Goal: Task Accomplishment & Management: Use online tool/utility

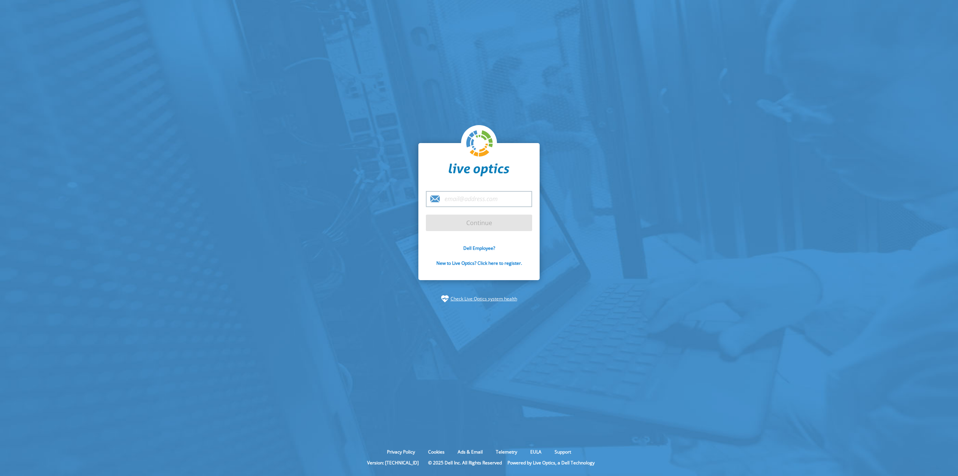
type input "[EMAIL_ADDRESS][PERSON_NAME][DOMAIN_NAME]"
click at [484, 228] on input "Continue" at bounding box center [479, 222] width 106 height 16
click at [479, 223] on input "Continue" at bounding box center [479, 222] width 106 height 16
click at [515, 199] on input "[EMAIL_ADDRESS][PERSON_NAME][DOMAIN_NAME]" at bounding box center [479, 199] width 106 height 16
click at [477, 220] on input "Continue" at bounding box center [479, 222] width 106 height 16
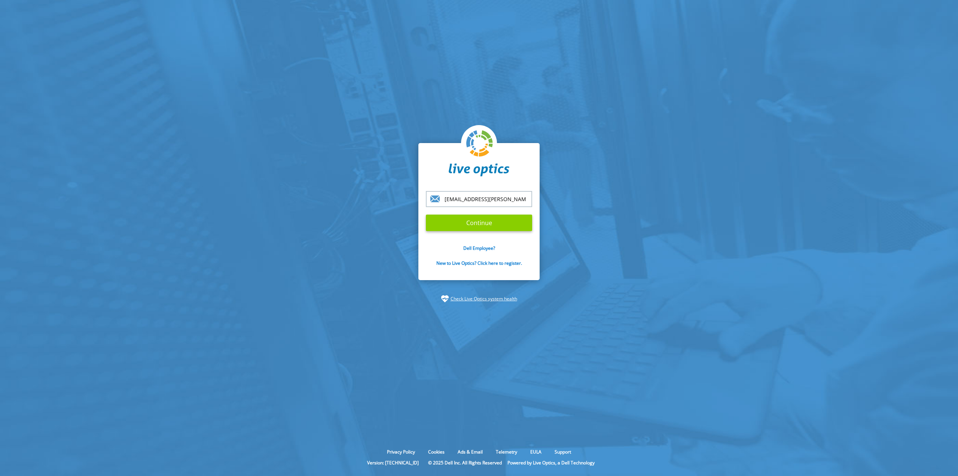
click at [481, 223] on input "Continue" at bounding box center [479, 222] width 106 height 16
drag, startPoint x: 490, startPoint y: 223, endPoint x: 498, endPoint y: 220, distance: 8.1
click at [491, 223] on input "Continue" at bounding box center [479, 222] width 106 height 16
click at [519, 202] on input "[EMAIL_ADDRESS][PERSON_NAME][DOMAIN_NAME]" at bounding box center [479, 199] width 106 height 16
click at [484, 225] on input "Continue" at bounding box center [479, 222] width 106 height 16
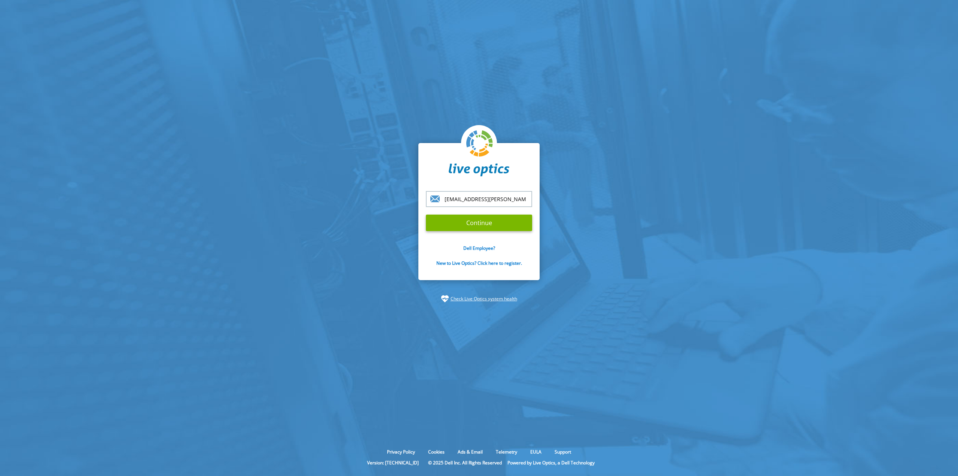
drag, startPoint x: 799, startPoint y: 380, endPoint x: 845, endPoint y: 451, distance: 84.7
click at [799, 380] on section "[EMAIL_ADDRESS][PERSON_NAME][DOMAIN_NAME] Continue Dell Employee? New to Live O…" at bounding box center [479, 222] width 958 height 445
click at [479, 229] on input "Continue" at bounding box center [479, 222] width 106 height 16
click at [478, 225] on input "Continue" at bounding box center [479, 222] width 106 height 16
drag, startPoint x: 354, startPoint y: 0, endPoint x: 644, endPoint y: 95, distance: 304.3
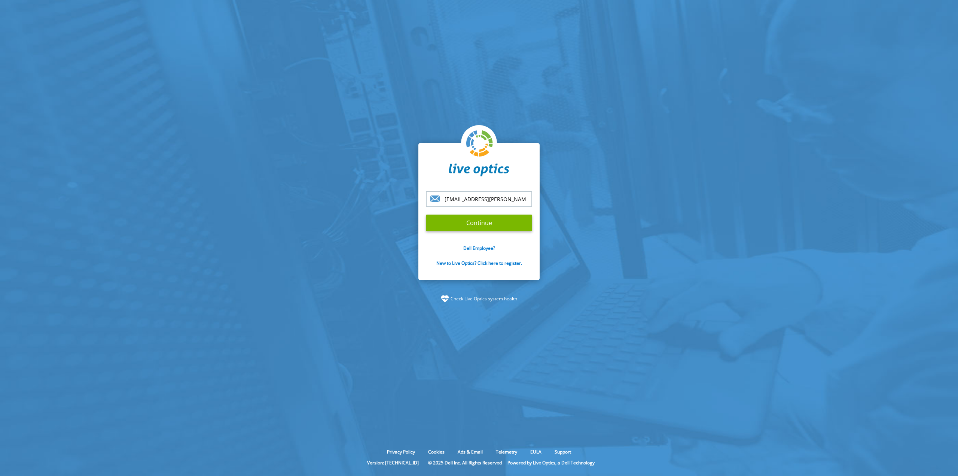
click at [644, 95] on section "[EMAIL_ADDRESS][PERSON_NAME][DOMAIN_NAME] Continue Dell Employee? New to Live O…" at bounding box center [479, 222] width 958 height 445
